Goal: Go to known website: Access a specific website the user already knows

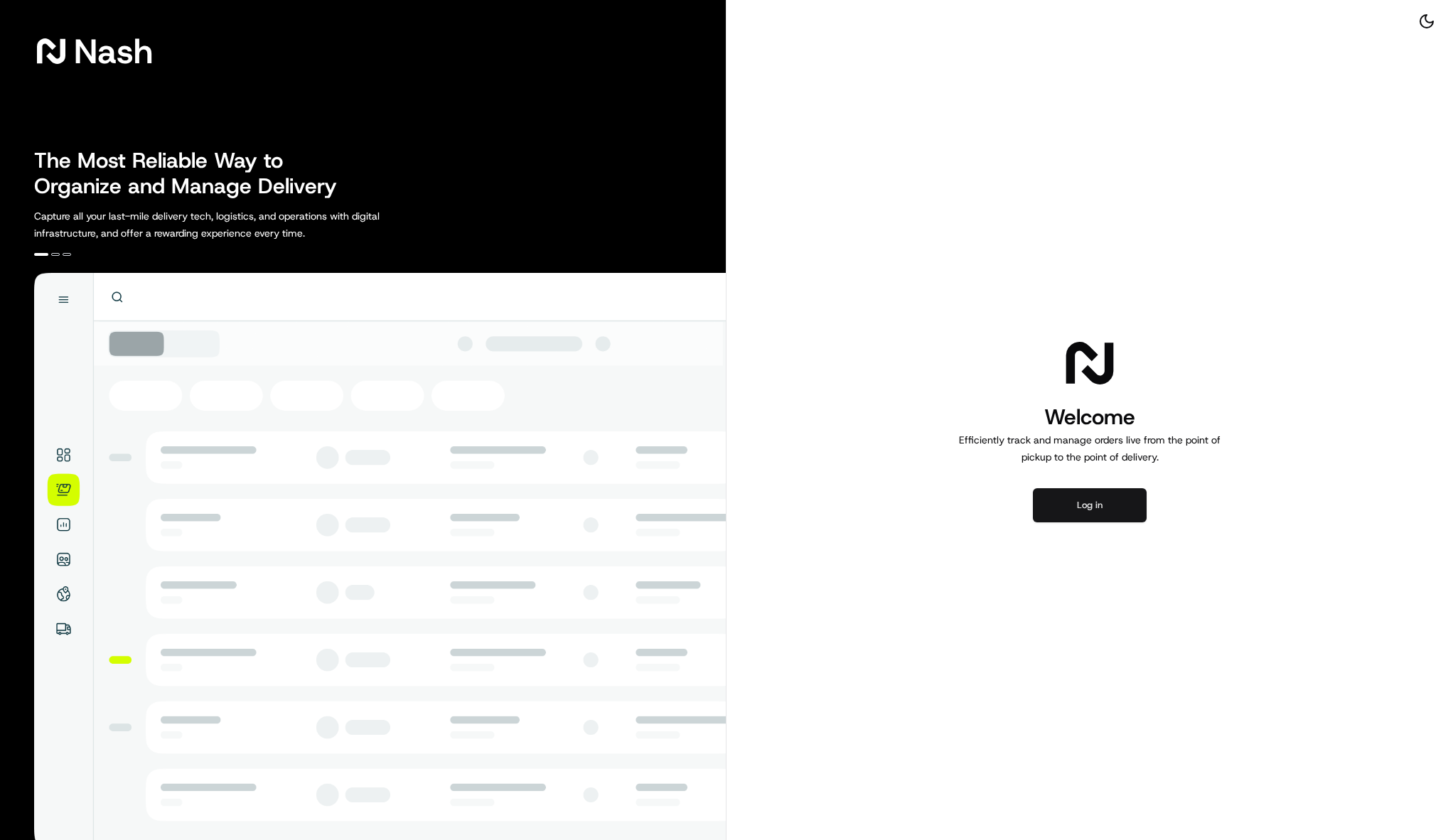
click at [1131, 501] on button "Log in" at bounding box center [1090, 505] width 114 height 34
